Goal: Task Accomplishment & Management: Use online tool/utility

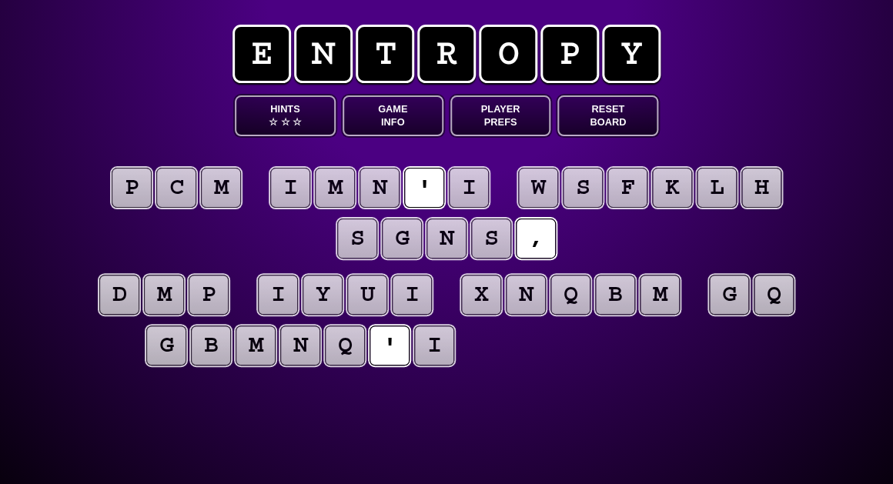
click at [394, 120] on button "Game Info" at bounding box center [393, 115] width 101 height 41
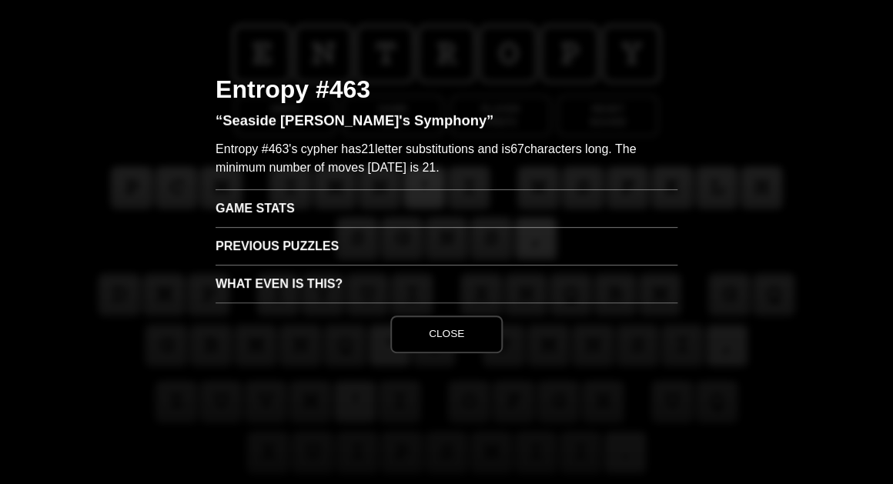
click at [258, 216] on h3 "Game Stats" at bounding box center [447, 208] width 462 height 38
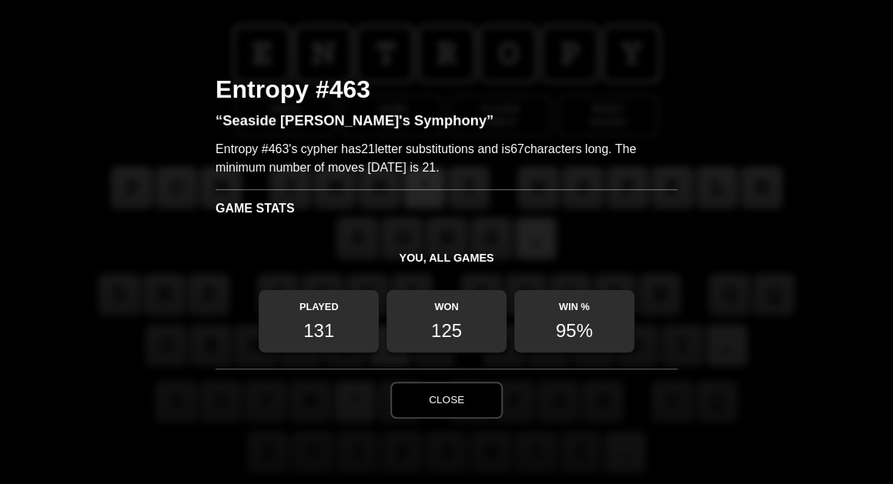
click at [453, 400] on button "Close" at bounding box center [446, 400] width 112 height 37
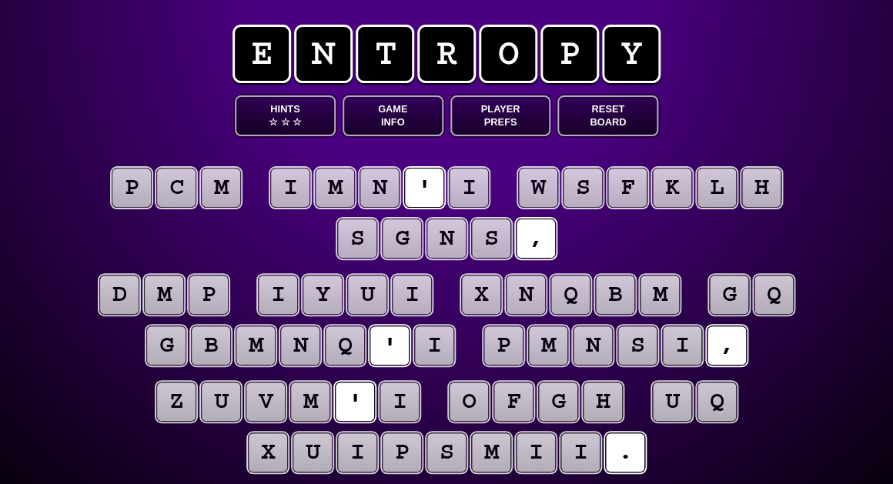
click at [467, 192] on puzzle-tile "i" at bounding box center [469, 188] width 40 height 40
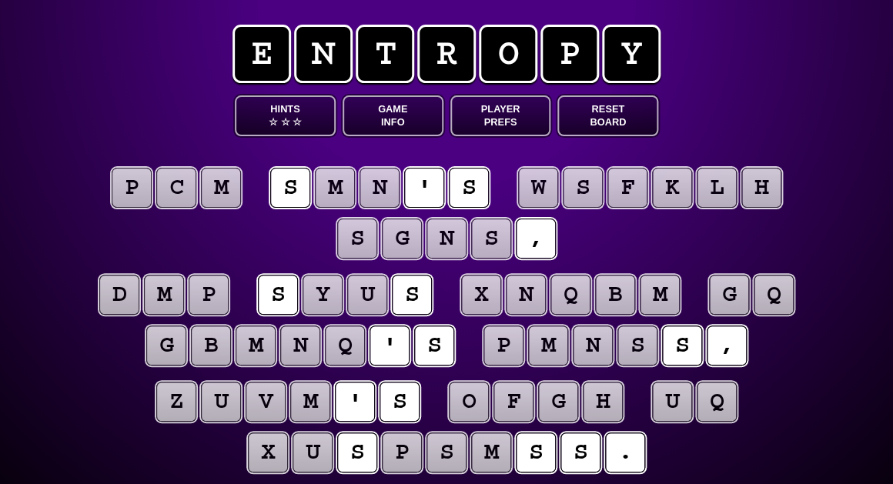
click at [159, 254] on puzzle-line "p c m s m n ' s w s f k l h s g n s ," at bounding box center [446, 214] width 788 height 101
click at [233, 199] on puzzle-tile "m" at bounding box center [221, 188] width 40 height 40
click at [132, 197] on puzzle-tile "p" at bounding box center [132, 188] width 40 height 40
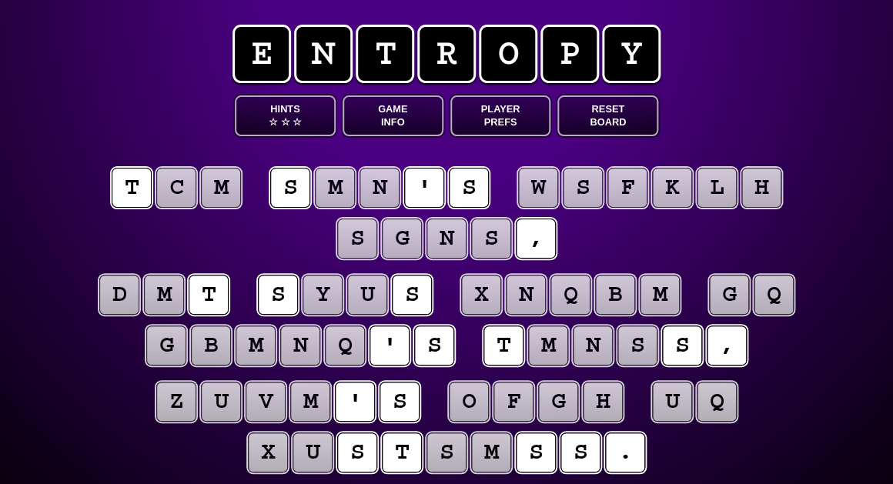
click at [169, 197] on puzzle-tile "c" at bounding box center [176, 188] width 40 height 40
click at [218, 195] on puzzle-tile "m" at bounding box center [221, 188] width 40 height 40
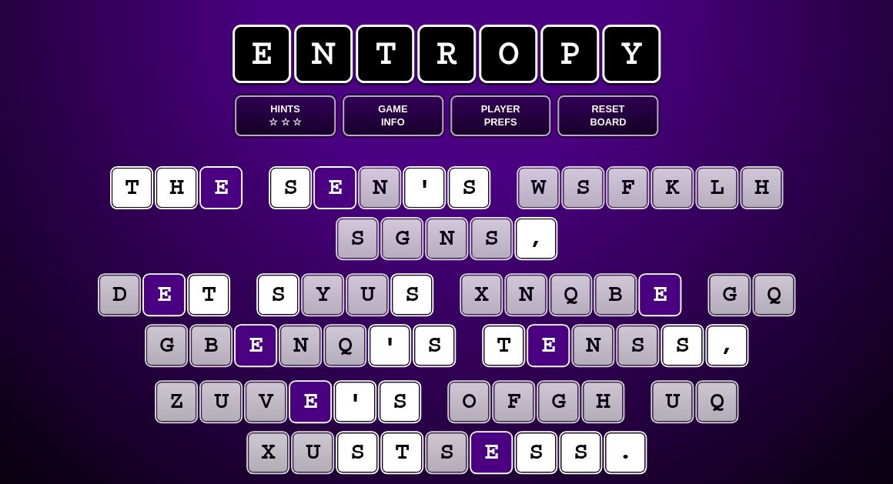
click at [150, 231] on puzzle-line "t h e s e n ' s w s f k l h s g n s ," at bounding box center [446, 214] width 788 height 101
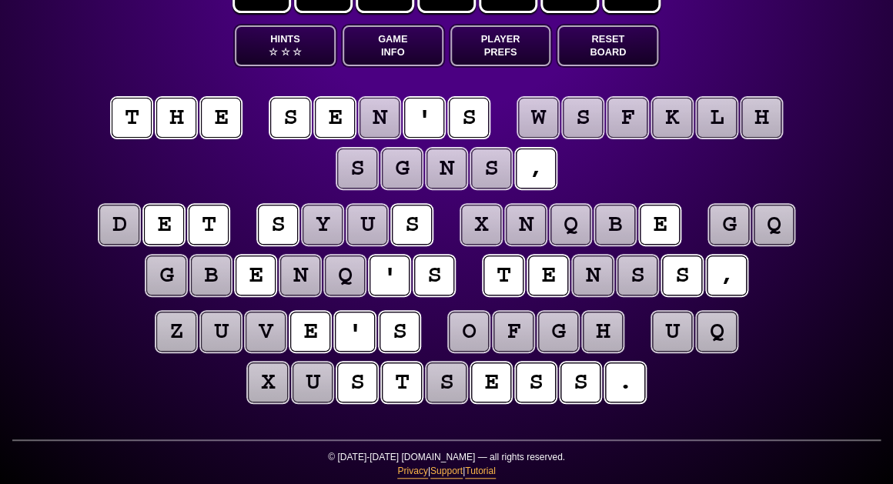
scroll to position [73, 0]
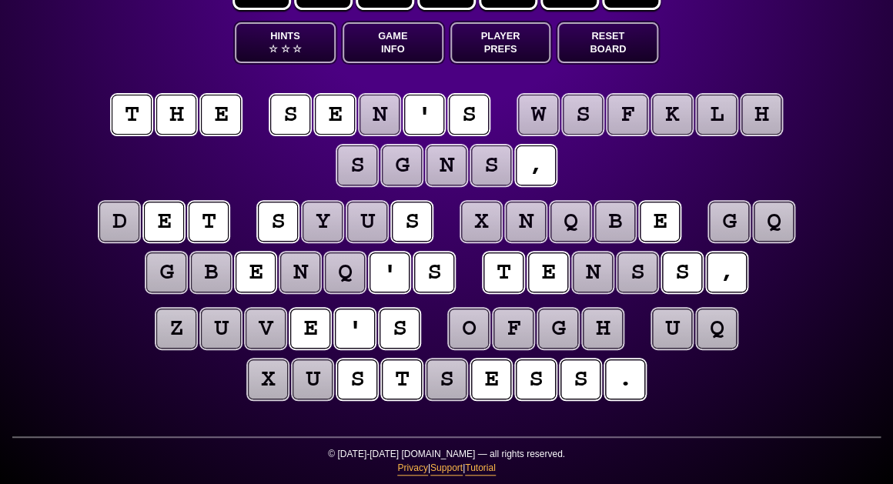
click at [771, 243] on puzzle-word "g q" at bounding box center [751, 223] width 89 height 42
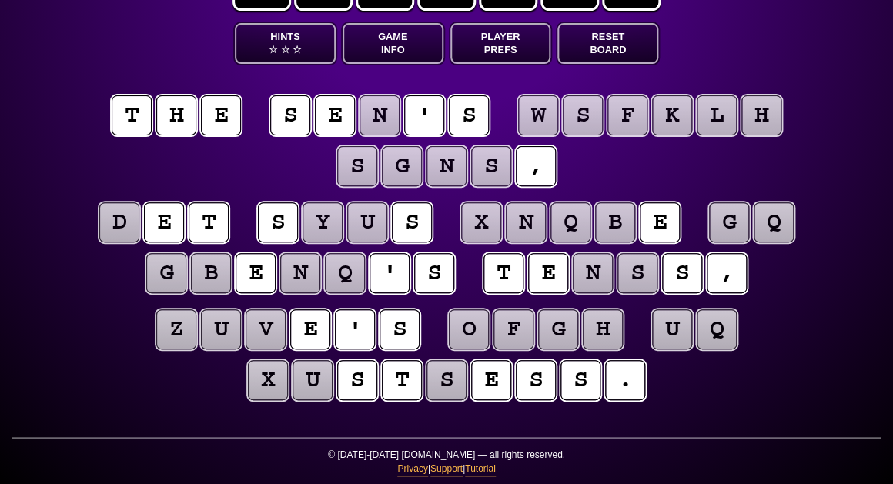
click at [769, 230] on puzzle-tile "q" at bounding box center [774, 222] width 40 height 40
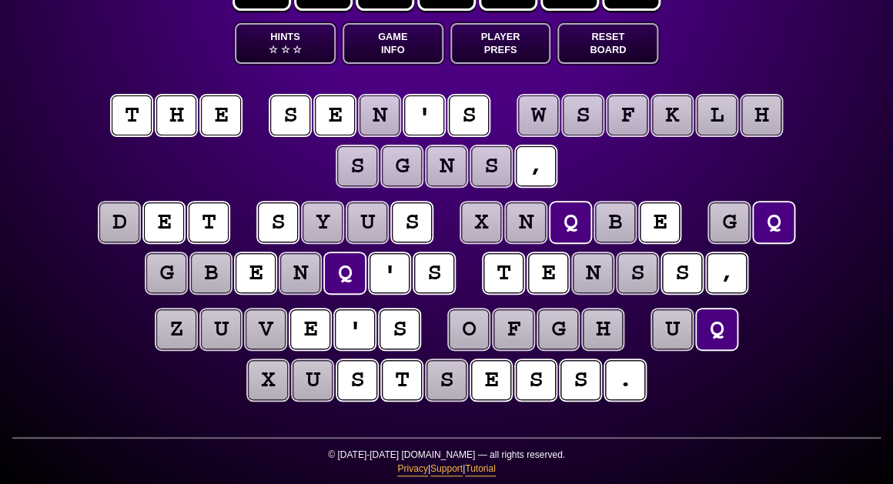
click at [738, 227] on puzzle-tile "g" at bounding box center [729, 222] width 40 height 40
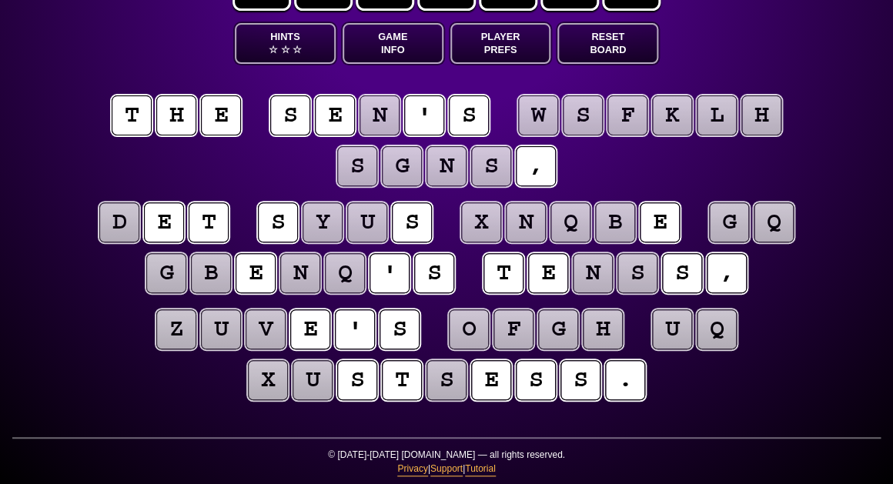
click at [788, 290] on puzzle-line "d e t s y u s x n q b e g q g b e n q ' s t e n s s ," at bounding box center [446, 249] width 788 height 101
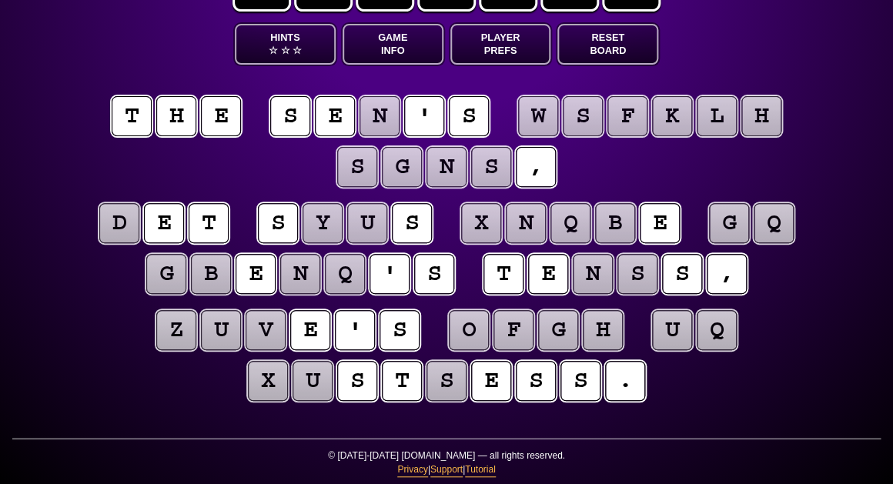
scroll to position [72, 0]
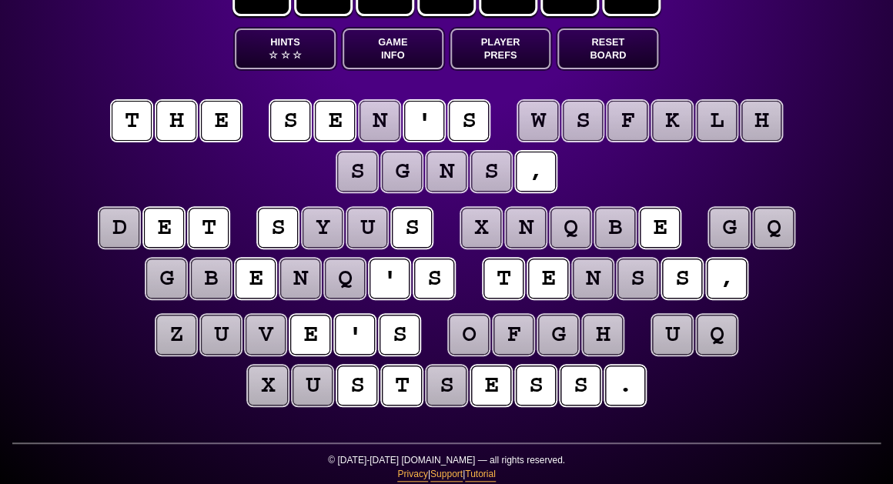
click at [596, 276] on puzzle-tile "n" at bounding box center [593, 279] width 40 height 40
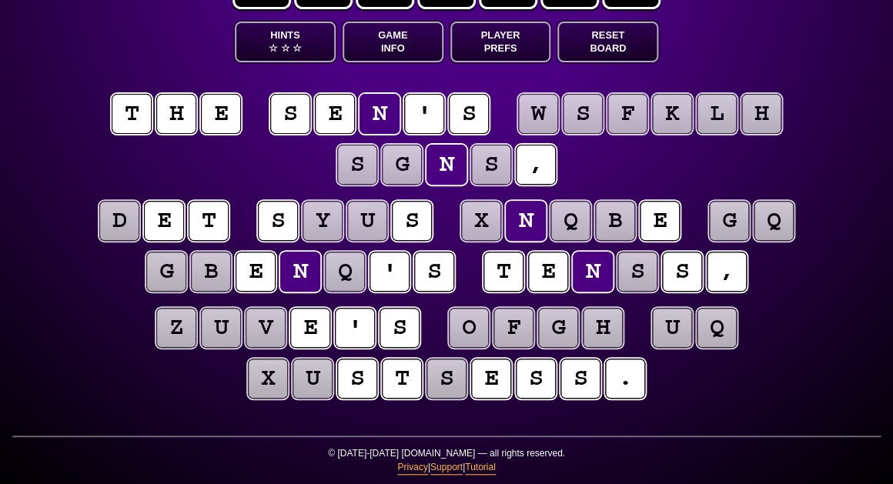
scroll to position [72, 1]
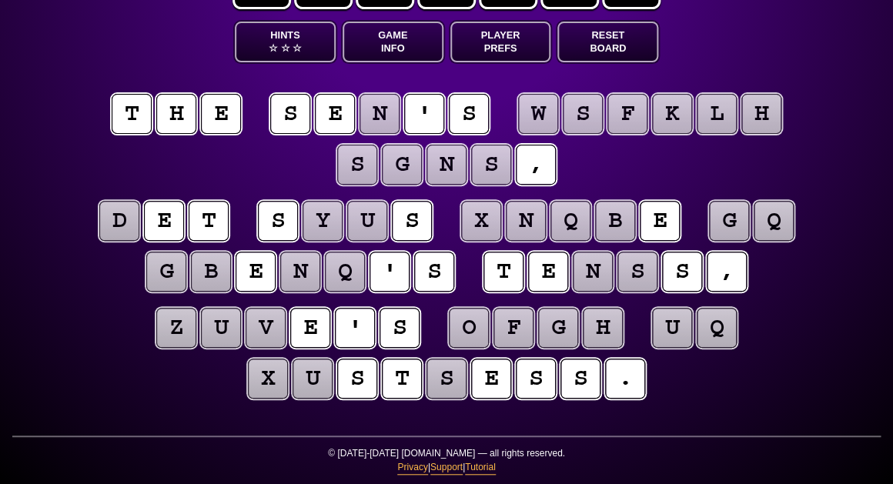
click at [801, 322] on puzzle-line "z u v e ' s o f g h u q x u s t s e s s ." at bounding box center [446, 354] width 788 height 101
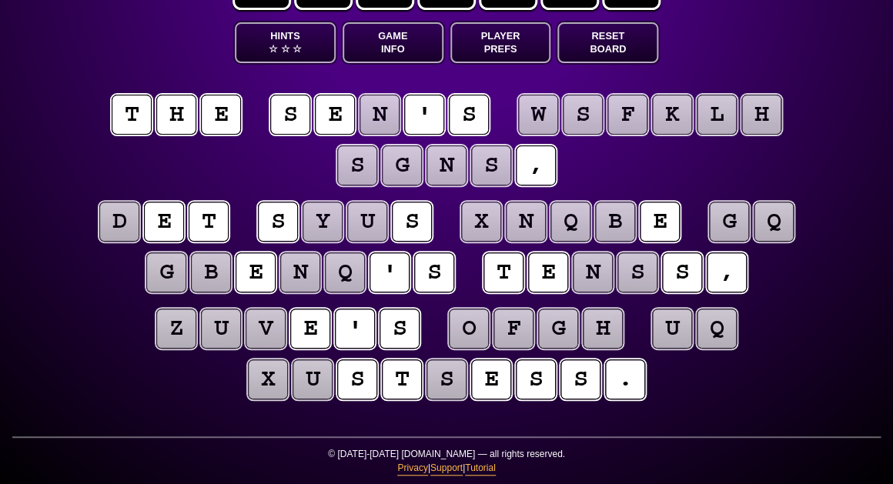
scroll to position [74, 0]
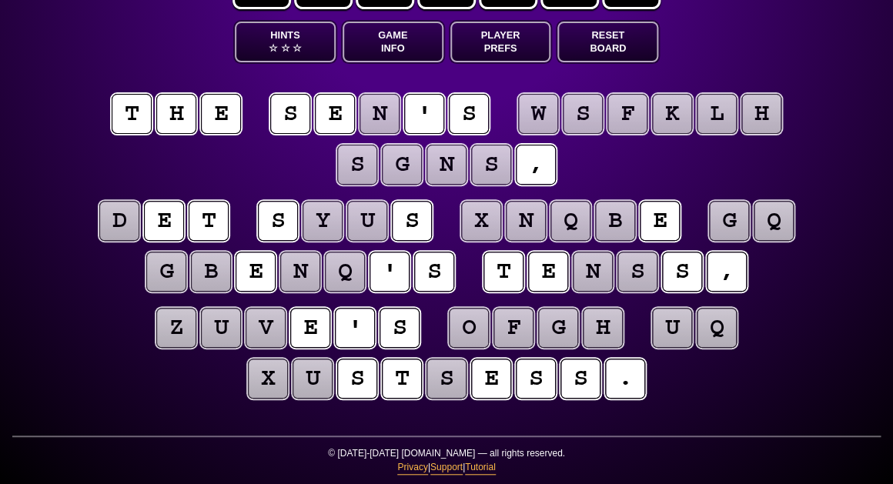
click at [716, 328] on puzzle-tile "q" at bounding box center [717, 328] width 40 height 40
click at [784, 332] on puzzle-line "z u v e ' s o f g h u q x u s t s e s s ." at bounding box center [446, 354] width 788 height 101
click at [444, 385] on puzzle-tile "s" at bounding box center [447, 379] width 40 height 40
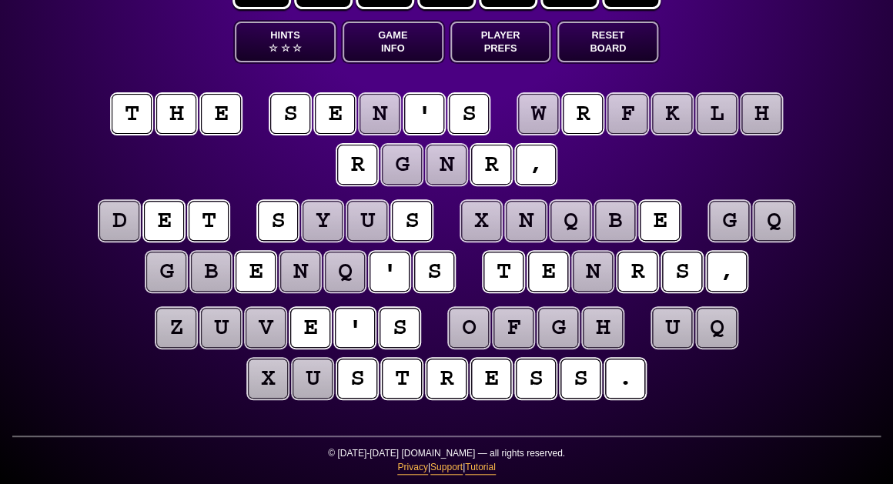
click at [99, 359] on puzzle-line "z u v e ' s o f g h u q x u s t r e s s ." at bounding box center [446, 354] width 788 height 101
click at [261, 396] on puzzle-tile "x" at bounding box center [268, 379] width 40 height 40
click at [302, 393] on puzzle-tile "u" at bounding box center [313, 379] width 40 height 40
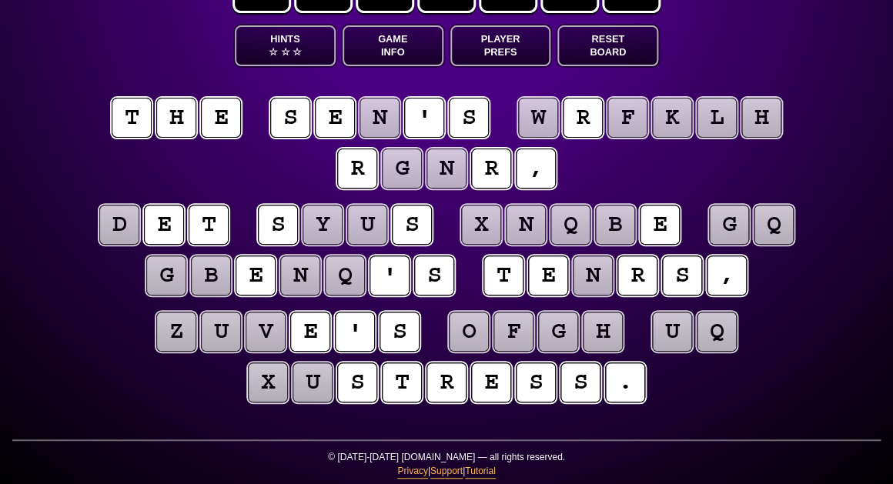
scroll to position [70, 0]
click at [400, 176] on puzzle-tile "g" at bounding box center [402, 169] width 40 height 40
click at [443, 173] on puzzle-tile "n" at bounding box center [447, 169] width 40 height 40
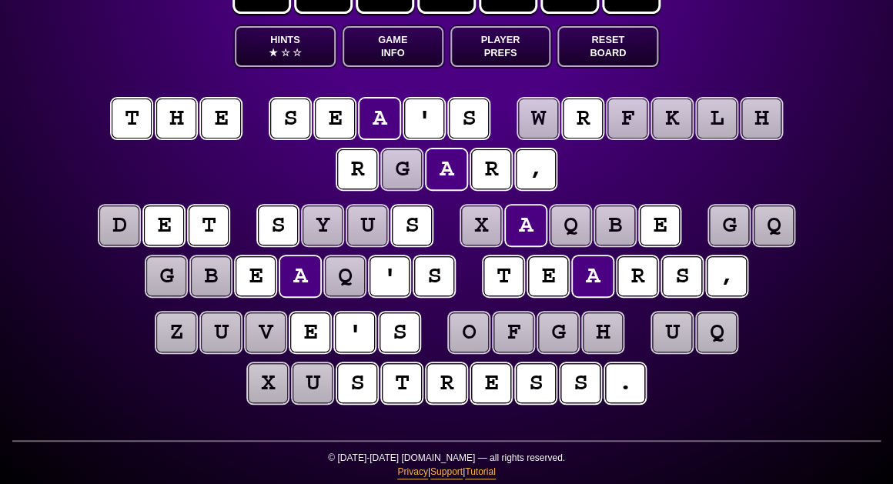
scroll to position [69, 0]
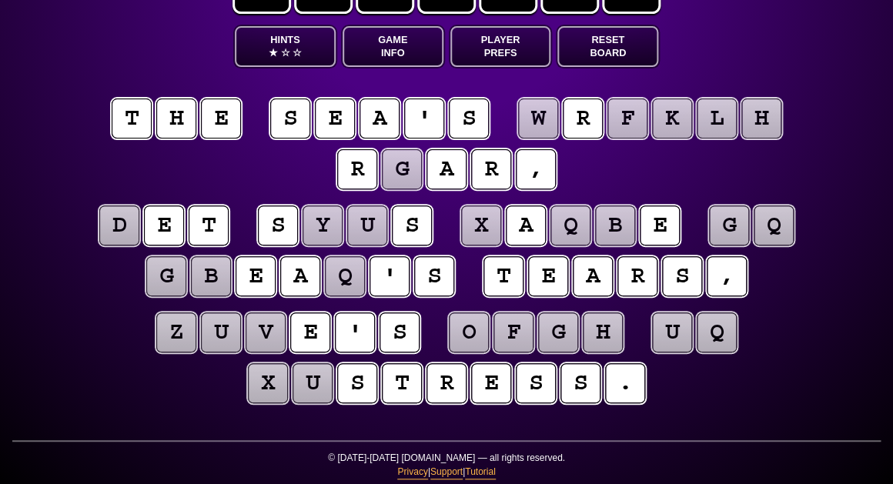
click at [298, 176] on puzzle-line "t h e s e a ' s w r f k l h r g a r ," at bounding box center [446, 145] width 788 height 101
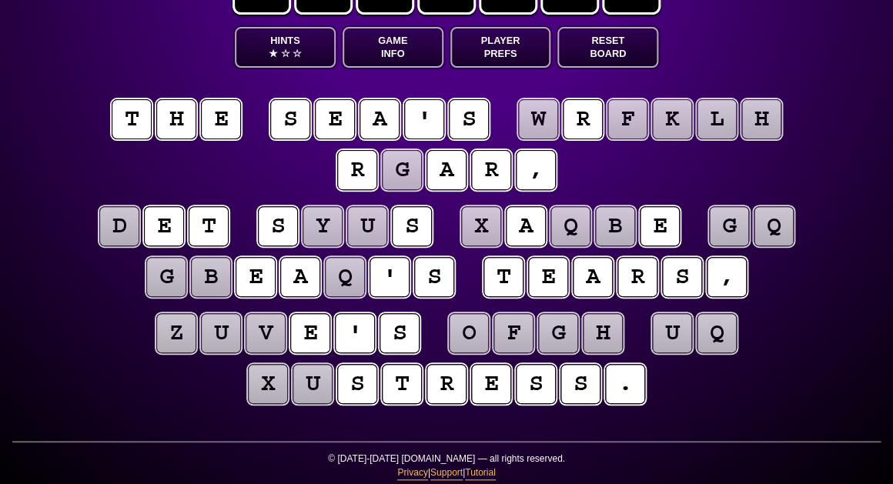
click at [405, 174] on puzzle-tile "g" at bounding box center [402, 170] width 40 height 40
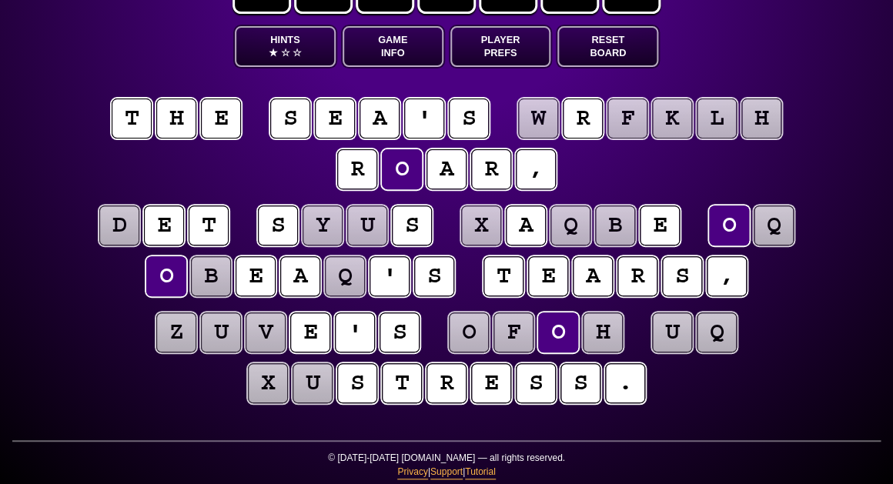
scroll to position [69, 0]
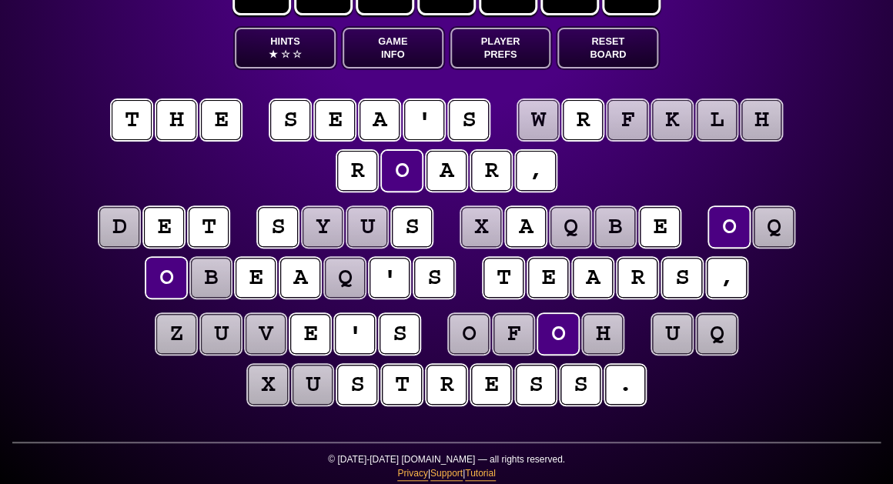
click at [780, 167] on puzzle-line "t h e s e a ' s w r f k l h r o a r ," at bounding box center [446, 146] width 788 height 101
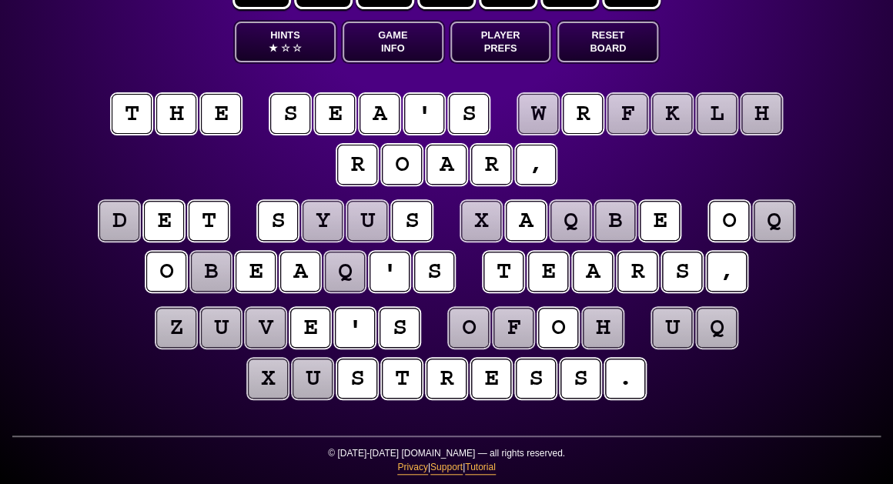
scroll to position [74, 0]
click at [321, 228] on puzzle-tile "y" at bounding box center [323, 221] width 40 height 40
click at [371, 226] on puzzle-tile "u" at bounding box center [367, 221] width 40 height 40
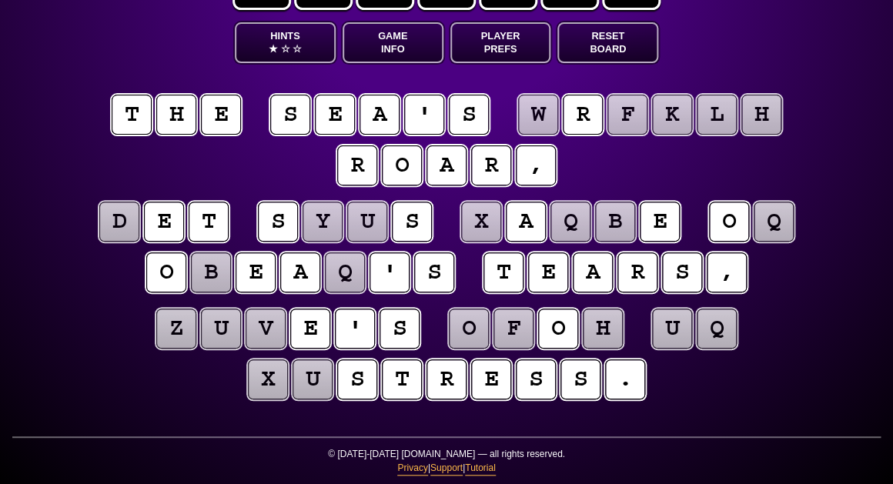
click at [326, 223] on puzzle-tile "y" at bounding box center [323, 222] width 40 height 40
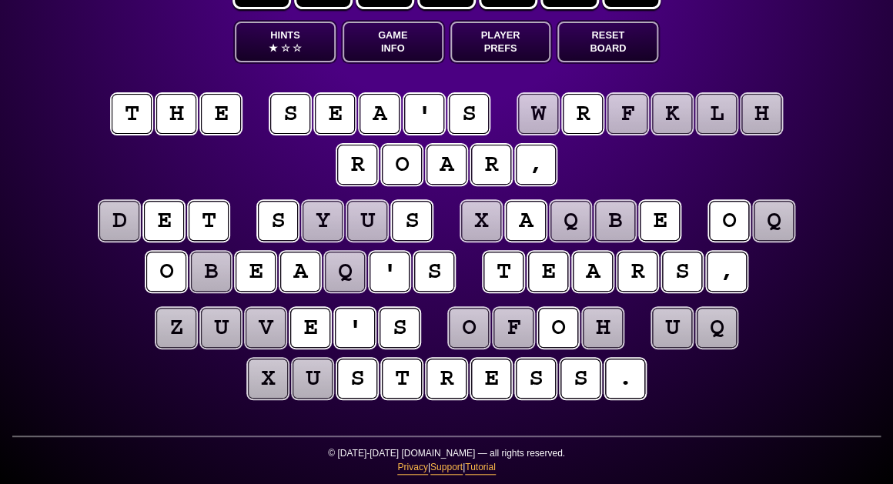
click at [212, 273] on puzzle-tile "b" at bounding box center [211, 272] width 40 height 40
click at [354, 276] on puzzle-tile "q" at bounding box center [345, 272] width 40 height 40
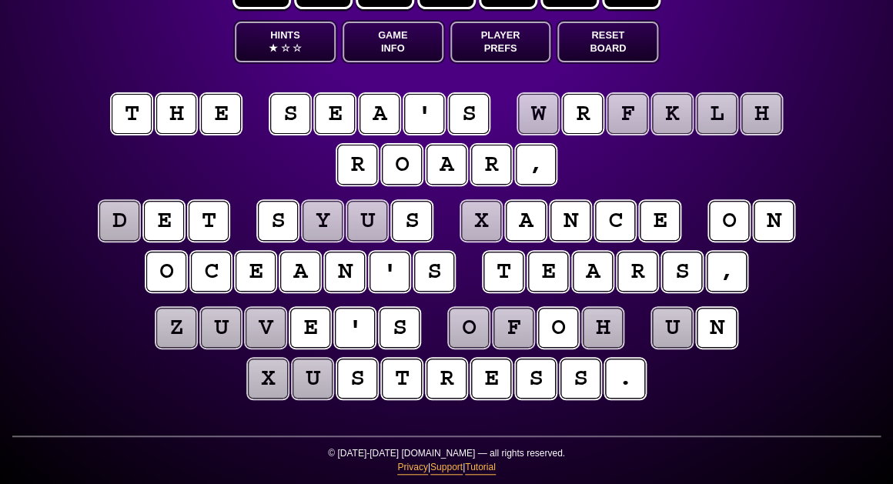
click at [96, 327] on puzzle-line "z u v e ' s o f o h u n x u s t r e s s ." at bounding box center [446, 354] width 788 height 101
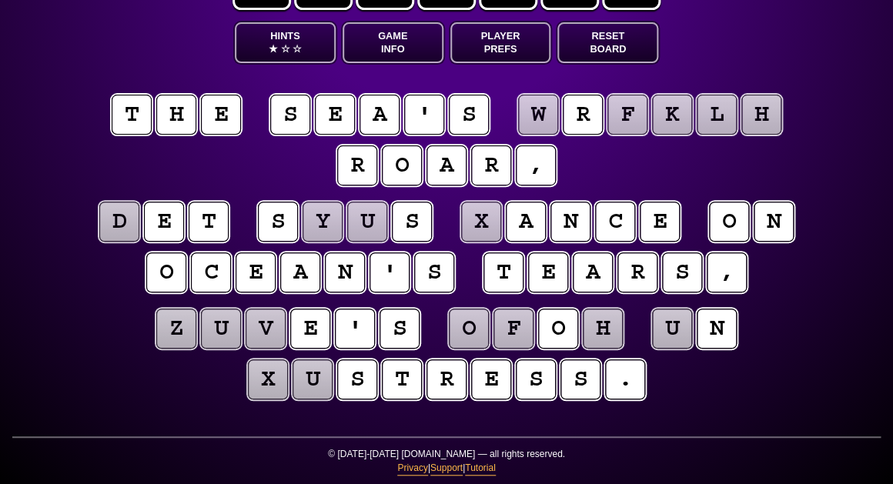
click at [674, 336] on puzzle-tile "u" at bounding box center [672, 329] width 40 height 40
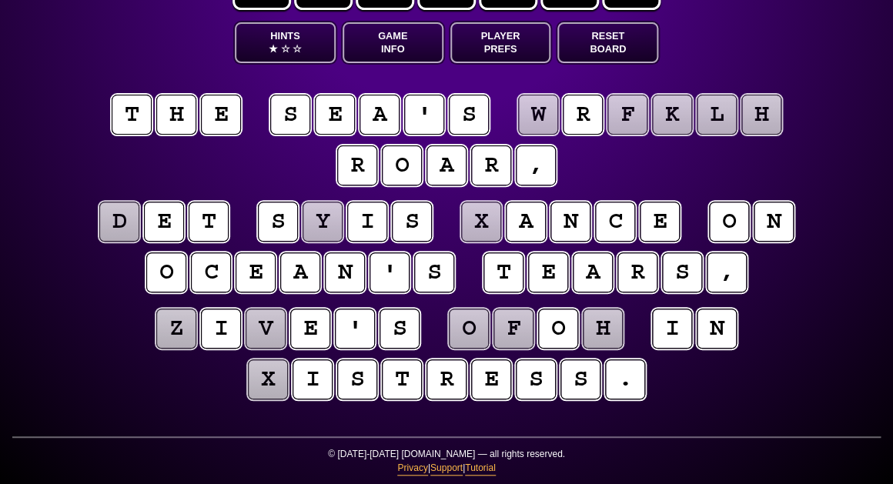
click at [152, 359] on puzzle-line "z i v e ' s o f o h i n x i s t r e s s ." at bounding box center [446, 355] width 788 height 101
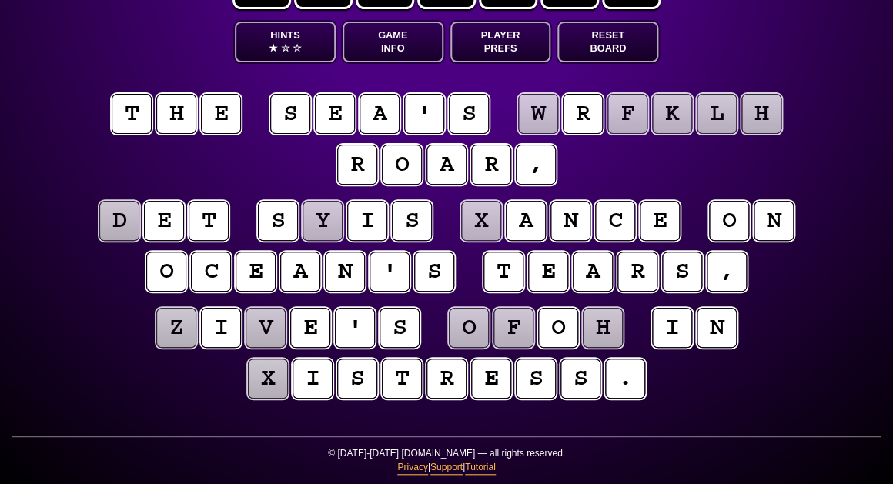
scroll to position [74, 0]
click at [273, 383] on puzzle-tile "x" at bounding box center [268, 379] width 40 height 40
click at [65, 343] on puzzle-line "z i v e ' s o f o h i n d i s t r e s s ." at bounding box center [446, 354] width 788 height 101
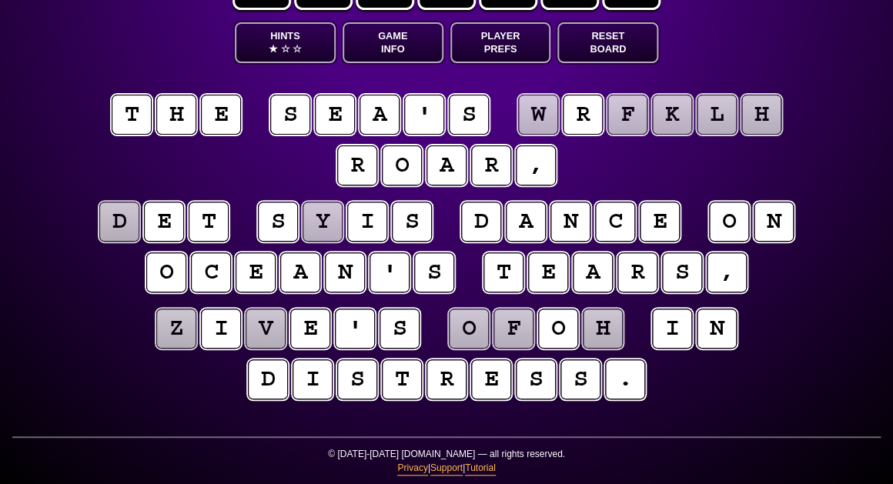
click at [465, 326] on puzzle-tile "o" at bounding box center [469, 329] width 40 height 40
click at [497, 331] on puzzle-tile "f" at bounding box center [514, 329] width 40 height 40
click at [818, 352] on puzzle-line "z i v e ' s o f o h i n d i s t r e s s ." at bounding box center [446, 355] width 788 height 101
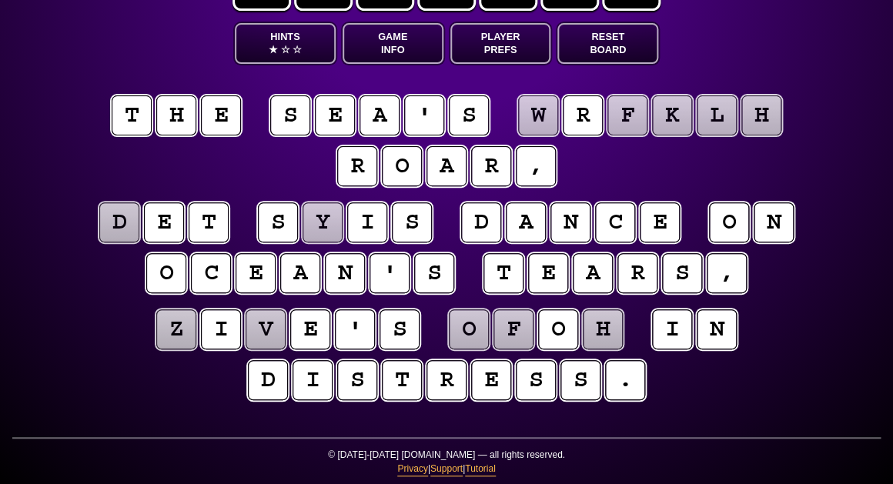
click at [604, 336] on puzzle-tile "h" at bounding box center [603, 330] width 40 height 40
click at [534, 116] on puzzle-tile "w" at bounding box center [538, 115] width 40 height 40
click at [638, 114] on puzzle-tile "f" at bounding box center [627, 115] width 40 height 40
click at [665, 115] on puzzle-tile "k" at bounding box center [672, 115] width 40 height 40
click at [703, 115] on puzzle-tile "l" at bounding box center [717, 115] width 40 height 40
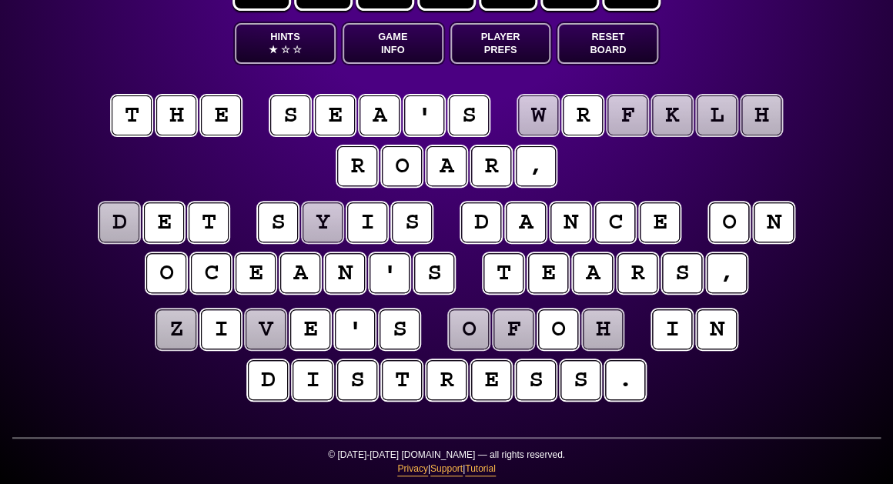
click at [758, 125] on puzzle-tile "h" at bounding box center [761, 115] width 40 height 40
click at [329, 226] on puzzle-tile "y" at bounding box center [323, 222] width 40 height 40
click at [179, 330] on puzzle-tile "z" at bounding box center [176, 330] width 40 height 40
click at [272, 325] on puzzle-tile "v" at bounding box center [266, 330] width 40 height 40
click at [464, 332] on puzzle-tile "o" at bounding box center [469, 330] width 40 height 40
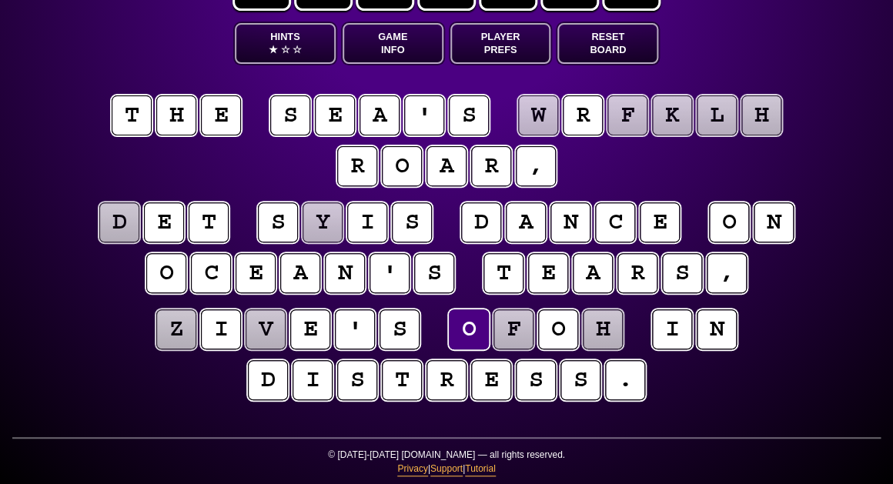
click at [528, 333] on puzzle-tile "f" at bounding box center [514, 330] width 40 height 40
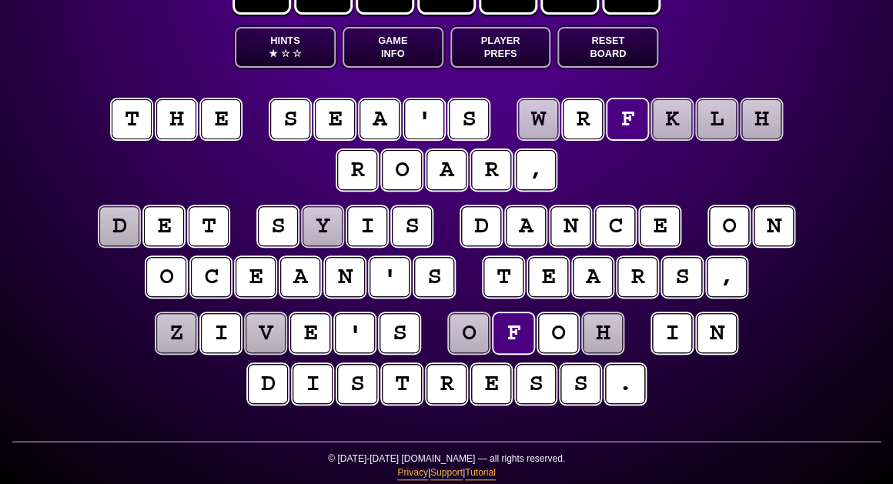
scroll to position [69, 0]
click at [595, 335] on puzzle-tile "h" at bounding box center [603, 333] width 40 height 40
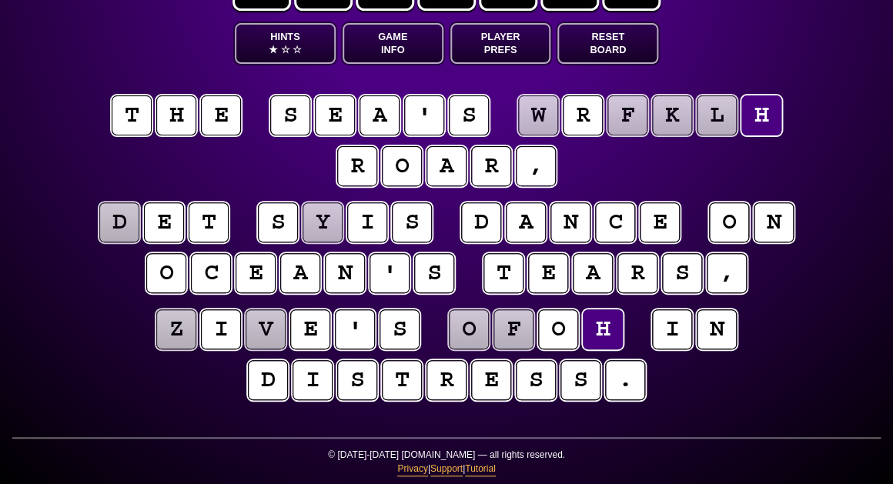
scroll to position [69, 0]
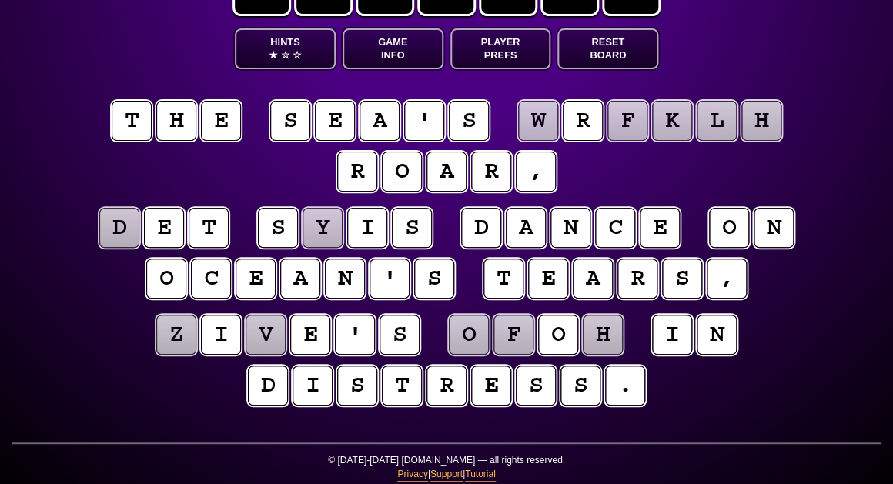
click at [310, 229] on puzzle-tile "y" at bounding box center [323, 228] width 40 height 40
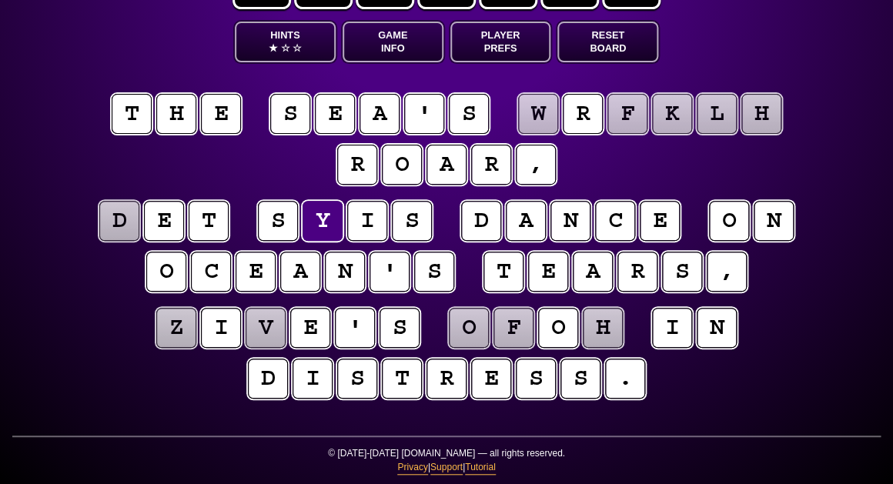
scroll to position [74, 0]
click at [172, 329] on puzzle-tile "z" at bounding box center [176, 328] width 40 height 40
click at [261, 331] on puzzle-tile "v" at bounding box center [266, 328] width 40 height 40
click at [762, 117] on puzzle-tile "h" at bounding box center [761, 114] width 40 height 40
click at [533, 125] on puzzle-tile "w" at bounding box center [538, 114] width 40 height 40
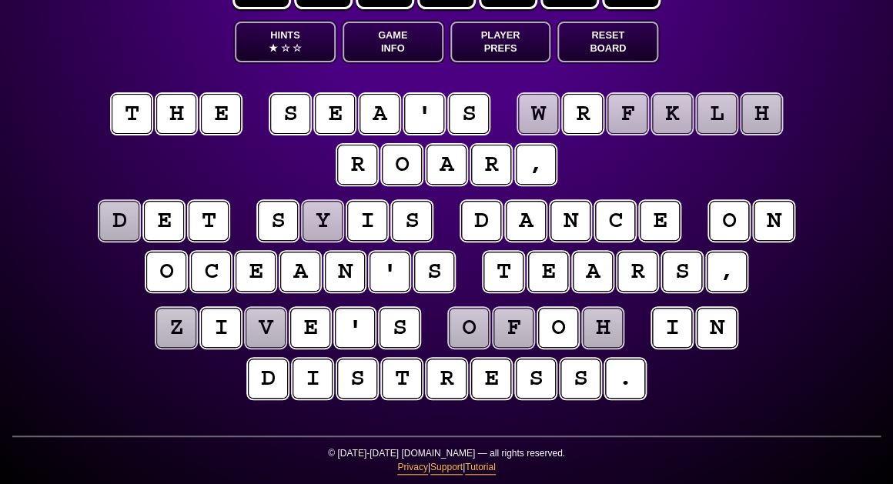
click at [500, 333] on puzzle-tile "f" at bounding box center [514, 328] width 40 height 40
click at [301, 39] on button "Hints ★ ☆ ☆" at bounding box center [285, 42] width 101 height 41
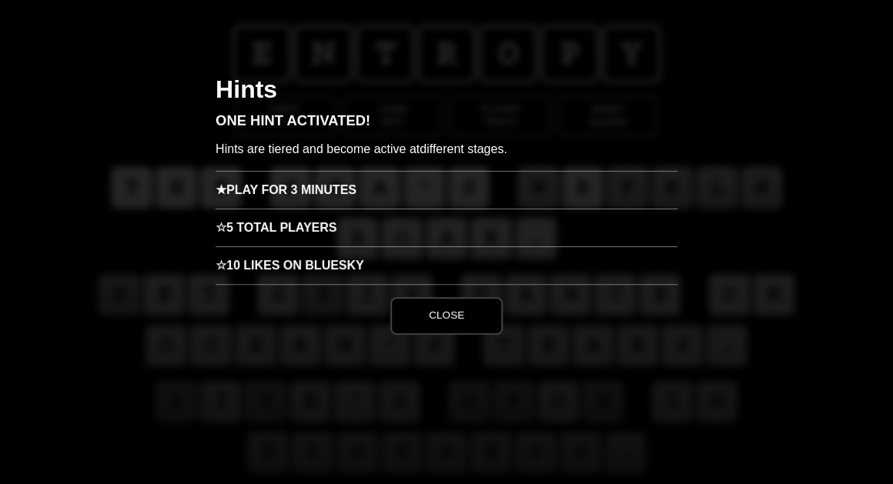
click at [283, 191] on h3 "★ Play for 3 minutes" at bounding box center [447, 190] width 462 height 38
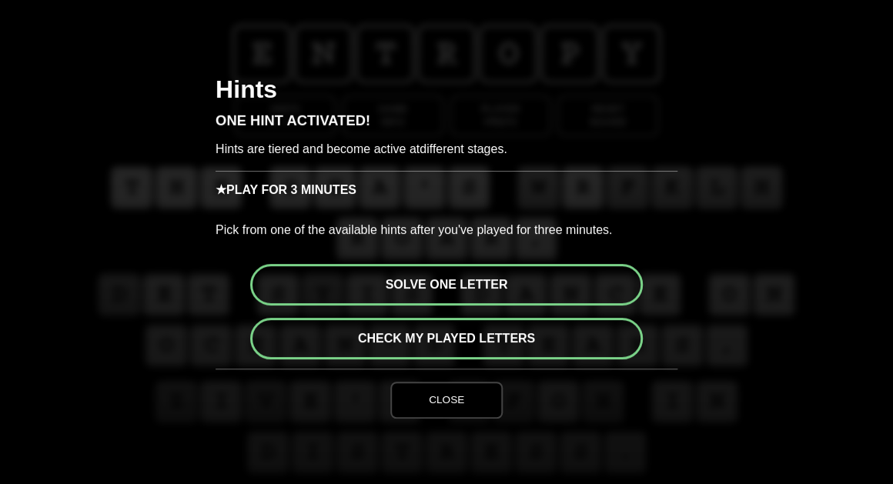
click at [438, 291] on button "Solve one letter" at bounding box center [446, 285] width 393 height 42
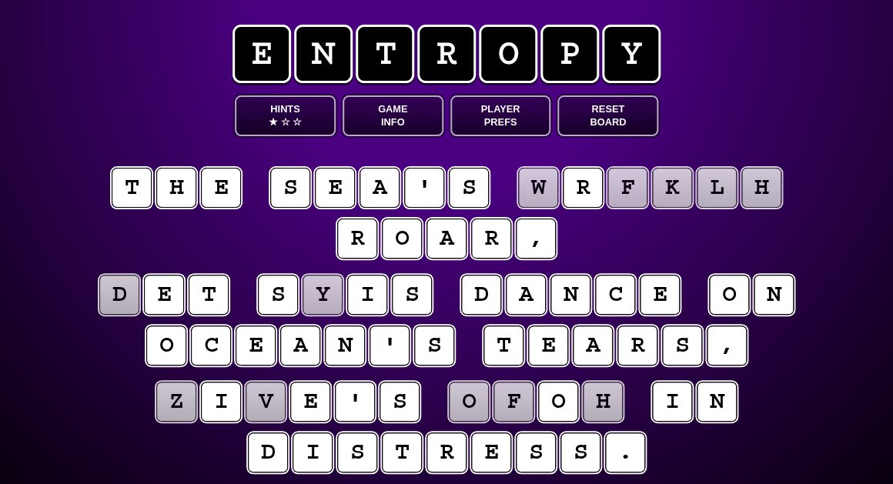
click at [511, 404] on puzzle-tile "f" at bounding box center [513, 402] width 41 height 41
click at [472, 405] on puzzle-tile "o" at bounding box center [469, 402] width 40 height 40
click at [607, 407] on puzzle-tile "h" at bounding box center [603, 402] width 42 height 42
click at [844, 200] on div "e n t r o p y Hints ★ ☆ ☆ Game Info Player Prefs Reset Board t h e s e a ' s w …" at bounding box center [446, 279] width 893 height 558
click at [474, 402] on puzzle-tile "o" at bounding box center [469, 402] width 40 height 40
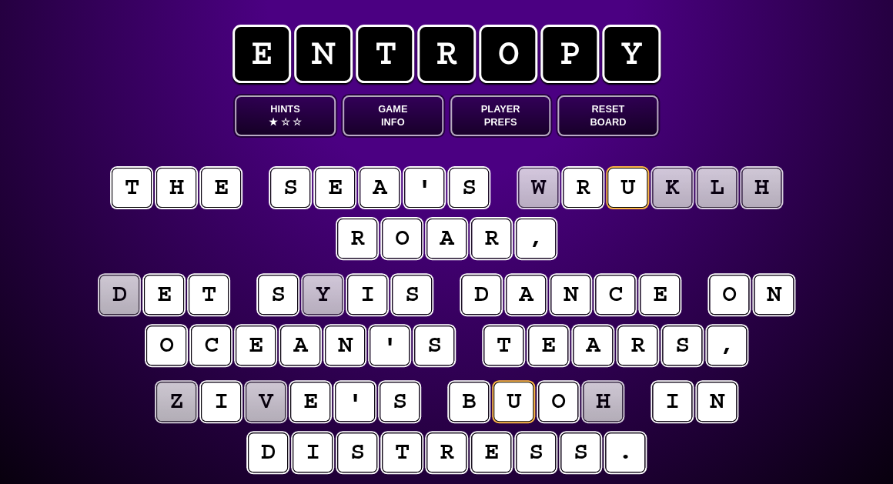
click at [589, 400] on puzzle-tile "h" at bounding box center [603, 402] width 40 height 40
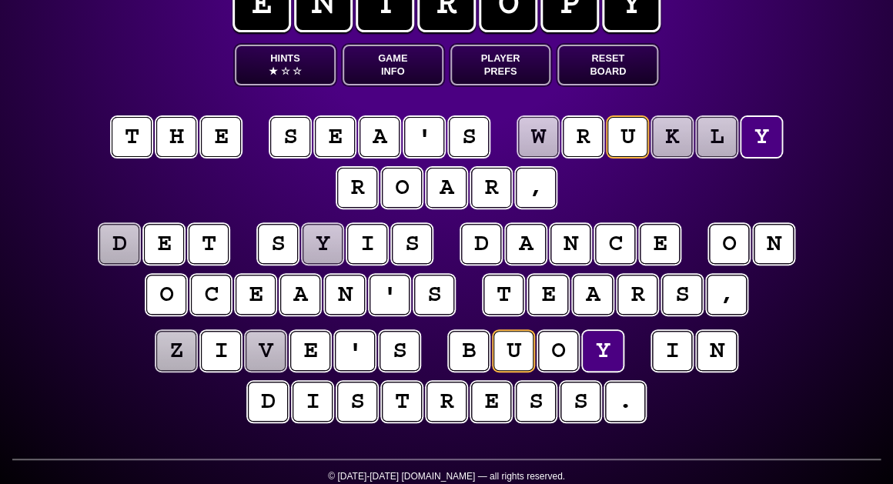
scroll to position [52, 0]
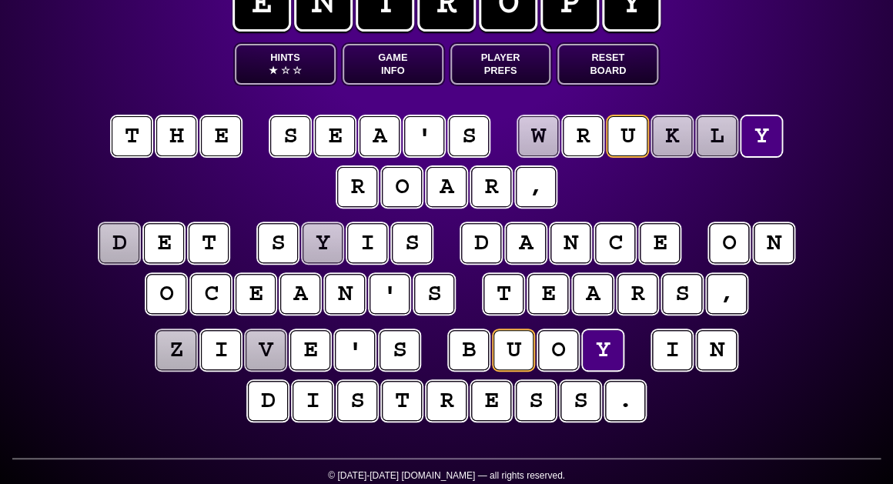
click at [182, 356] on puzzle-tile "z" at bounding box center [176, 350] width 40 height 40
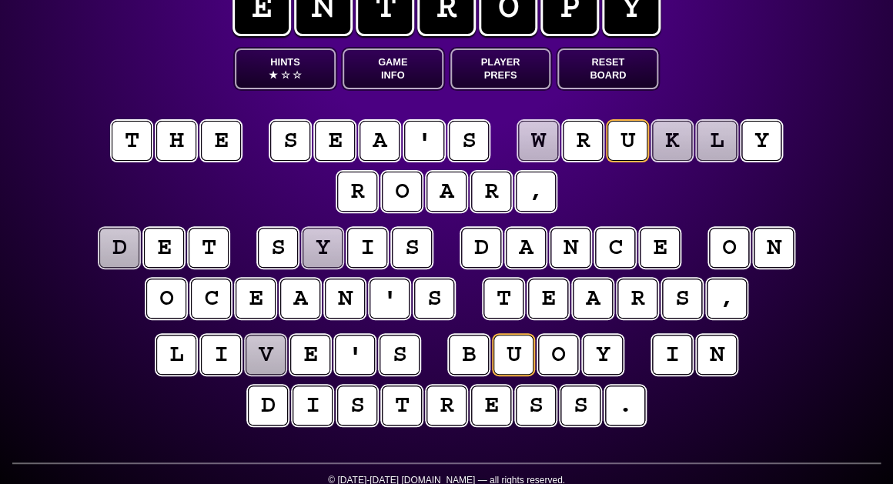
click at [273, 347] on puzzle-tile "v" at bounding box center [266, 355] width 40 height 40
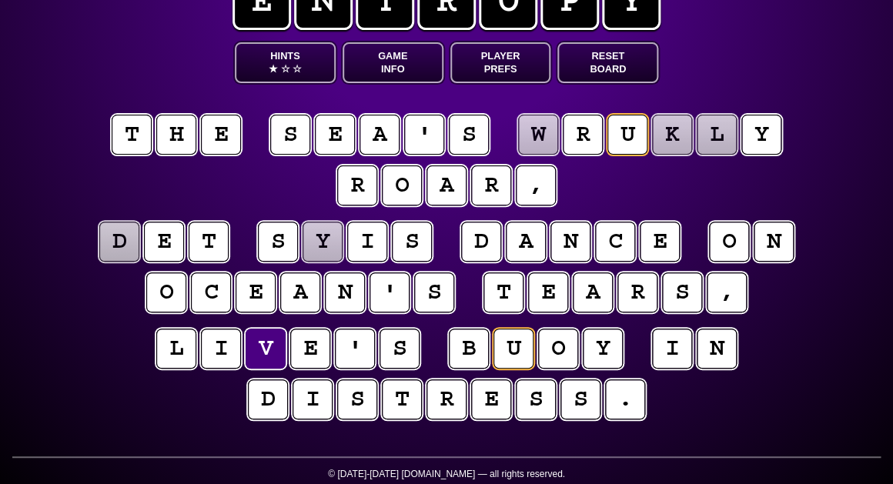
scroll to position [55, 0]
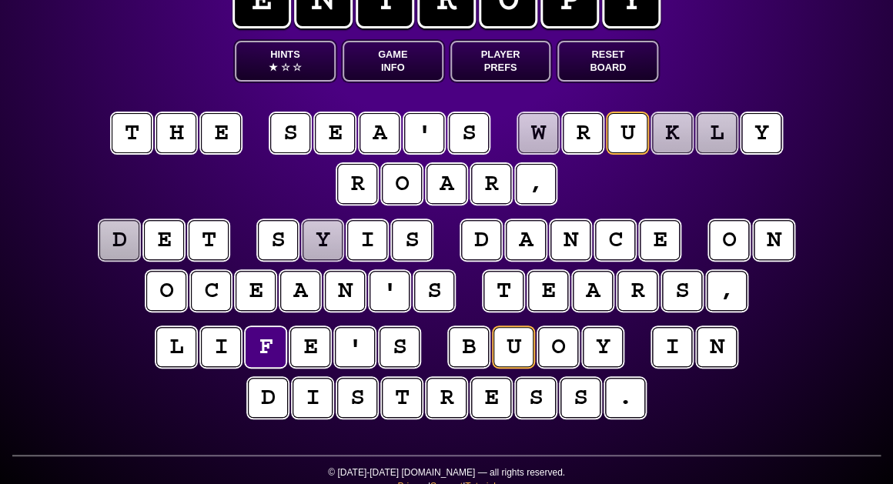
click at [315, 244] on puzzle-tile "y" at bounding box center [323, 240] width 40 height 40
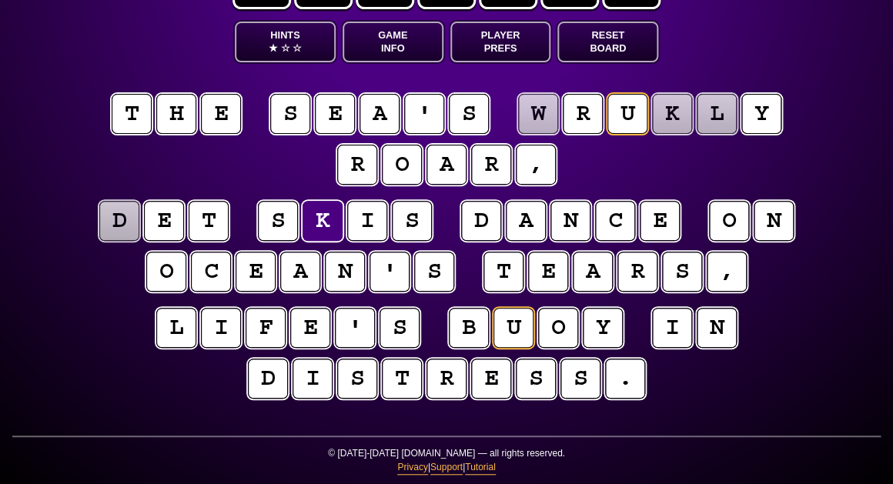
scroll to position [74, 0]
click at [25, 326] on div "e n t r o p y Hints ★ ☆ ☆ Game Info Player Prefs Reset Board t h e s e a ' s w …" at bounding box center [446, 205] width 893 height 558
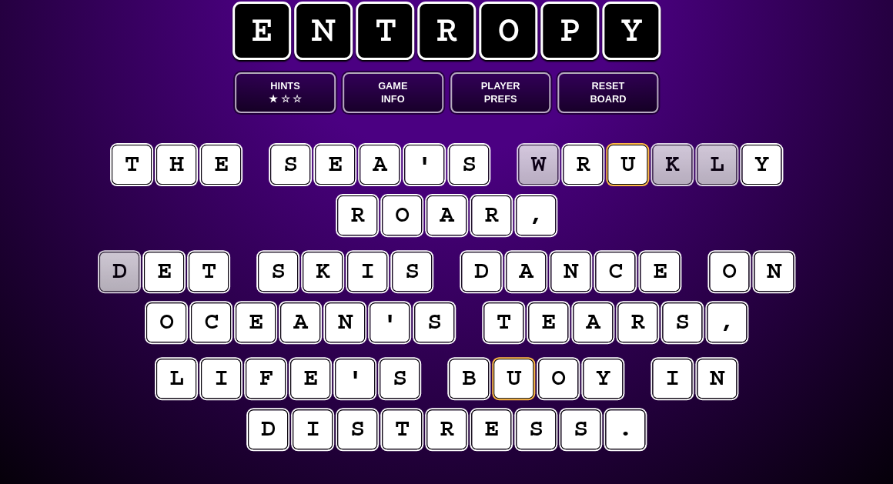
scroll to position [23, 0]
click at [26, 306] on div "e n t r o p y Hints ★ ☆ ☆ Game Info Player Prefs Reset Board t h e s e a ' s w …" at bounding box center [446, 256] width 893 height 558
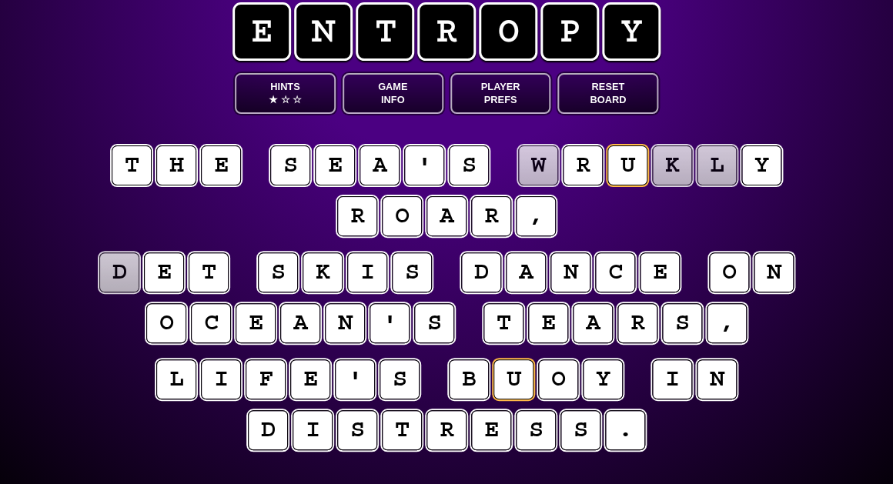
scroll to position [26, 0]
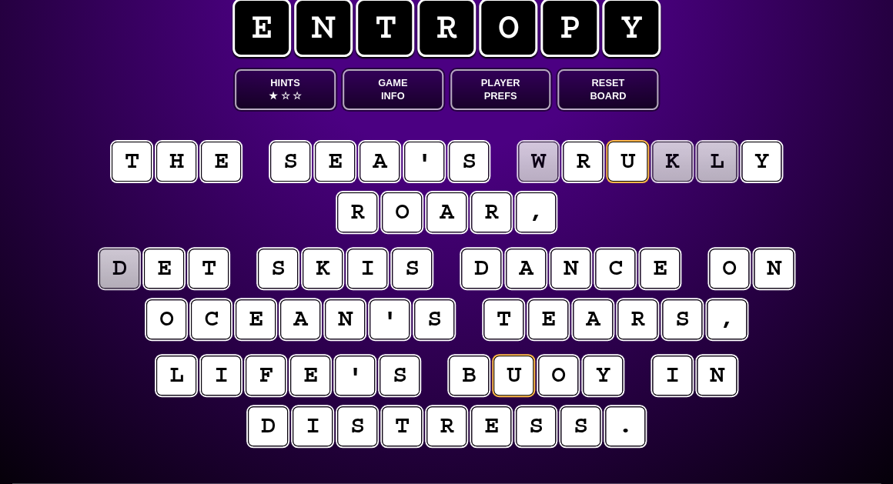
click at [540, 165] on puzzle-tile "w" at bounding box center [538, 162] width 40 height 40
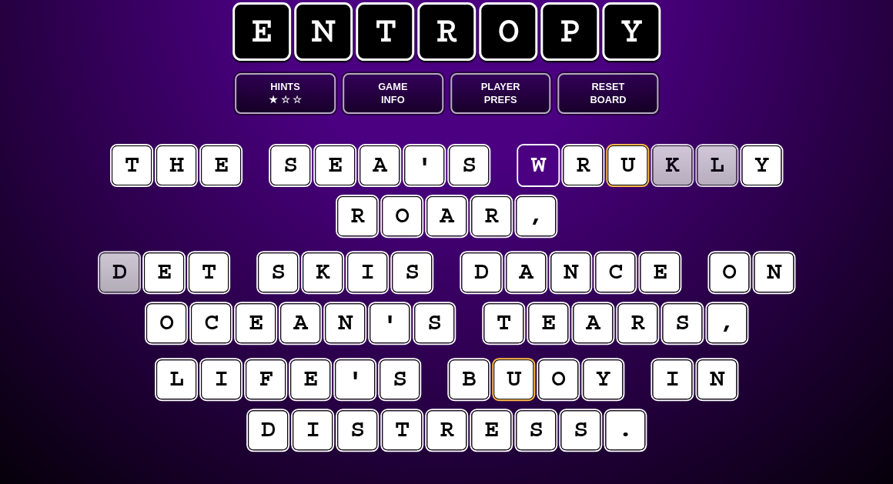
scroll to position [37, 0]
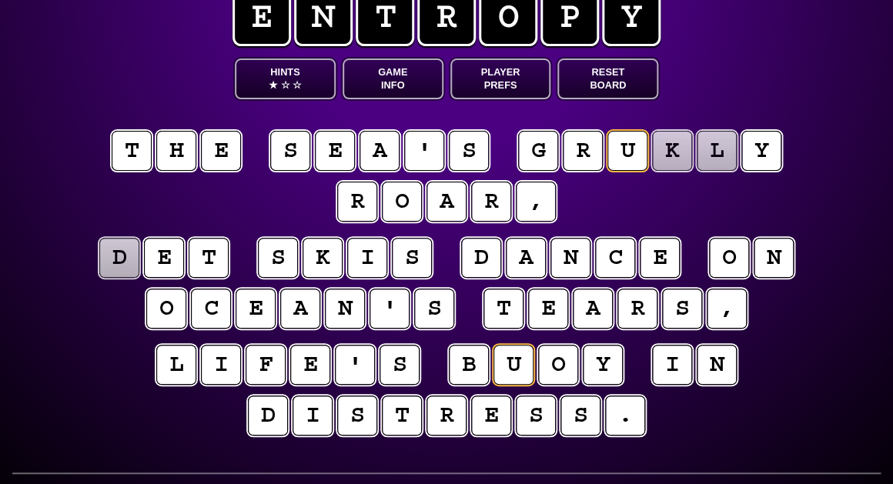
click at [677, 156] on puzzle-tile "k" at bounding box center [672, 151] width 40 height 40
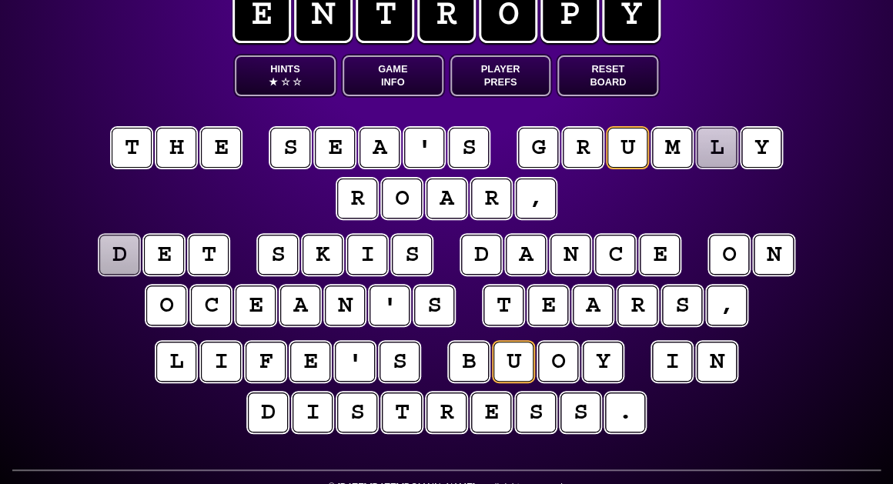
click at [715, 155] on puzzle-tile "l" at bounding box center [716, 147] width 41 height 41
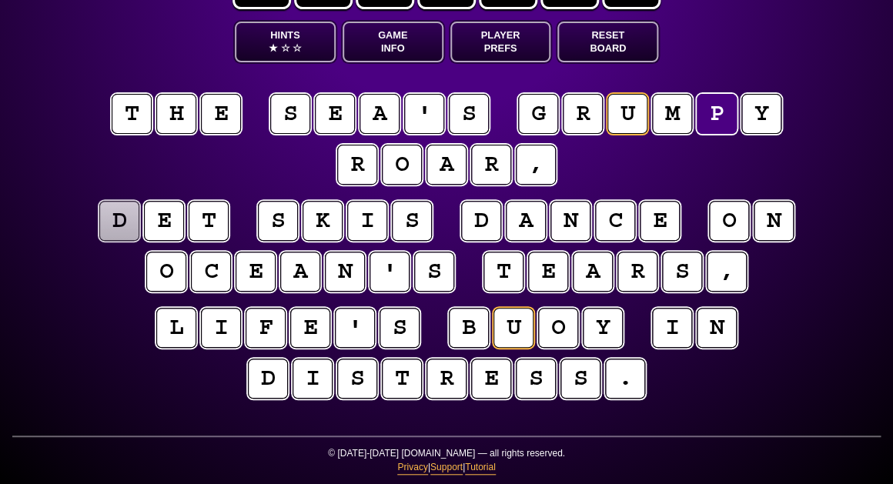
scroll to position [74, 0]
click at [22, 276] on div "e n t r o p y Hints ★ ☆ ☆ Game Info Player Prefs Reset Board t h e s e a ' s g …" at bounding box center [446, 205] width 893 height 558
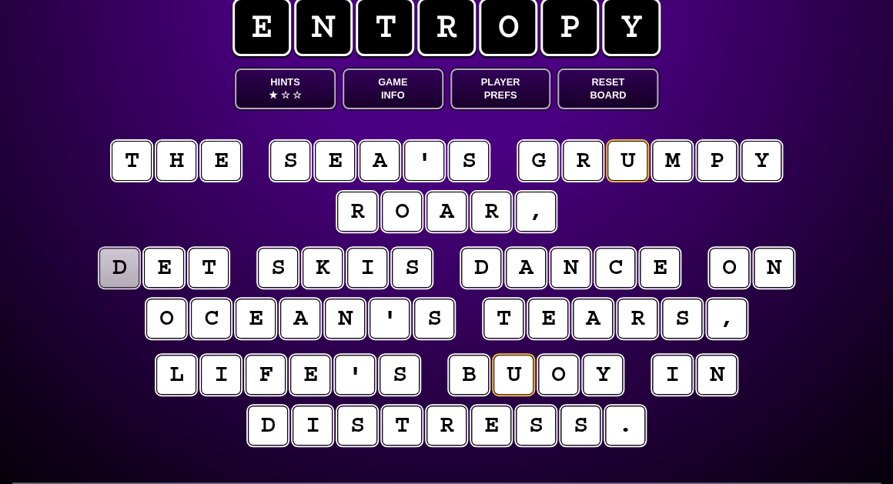
scroll to position [25, 1]
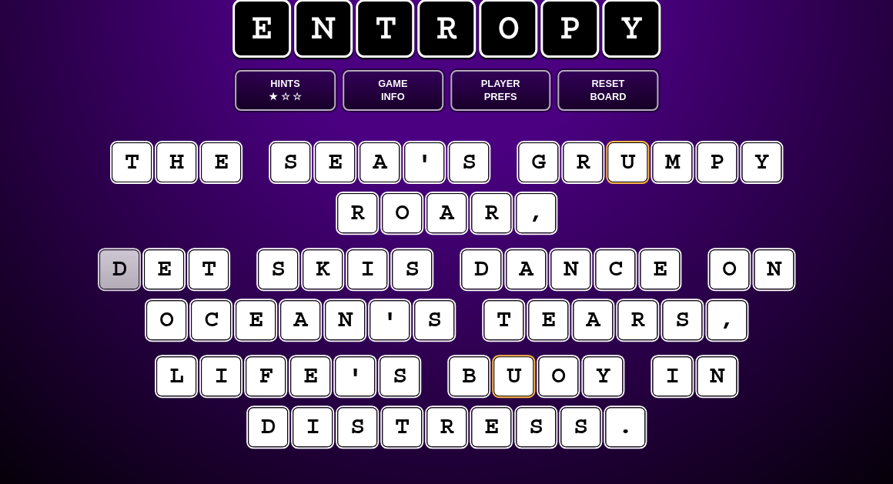
click at [122, 282] on puzzle-tile "d" at bounding box center [119, 269] width 41 height 41
type input "**********"
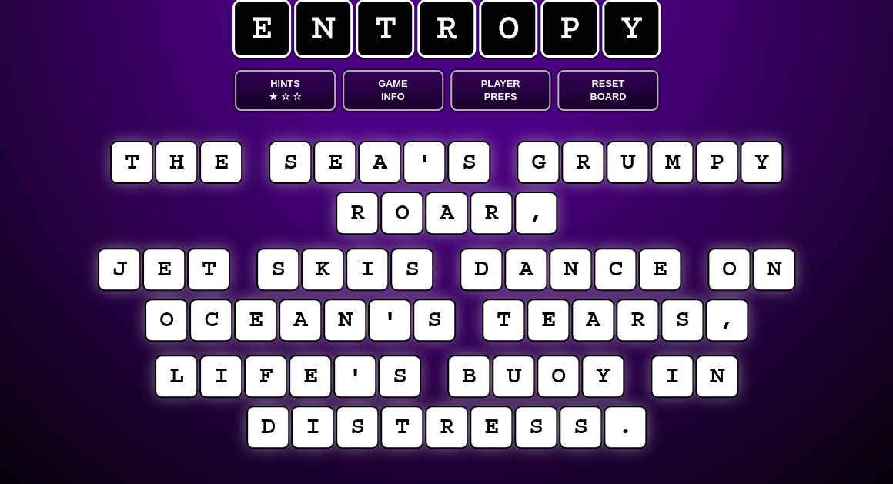
click at [374, 102] on button "Game Info" at bounding box center [393, 90] width 101 height 41
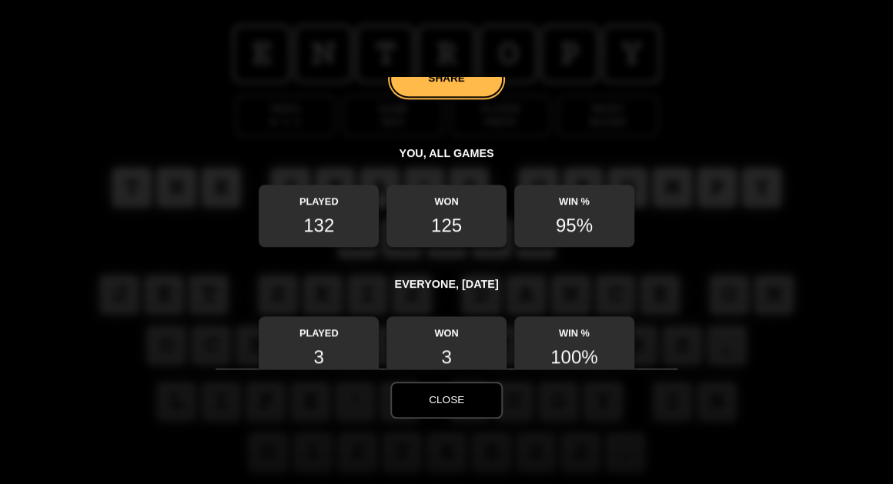
scroll to position [351, 0]
